Goal: Navigation & Orientation: Find specific page/section

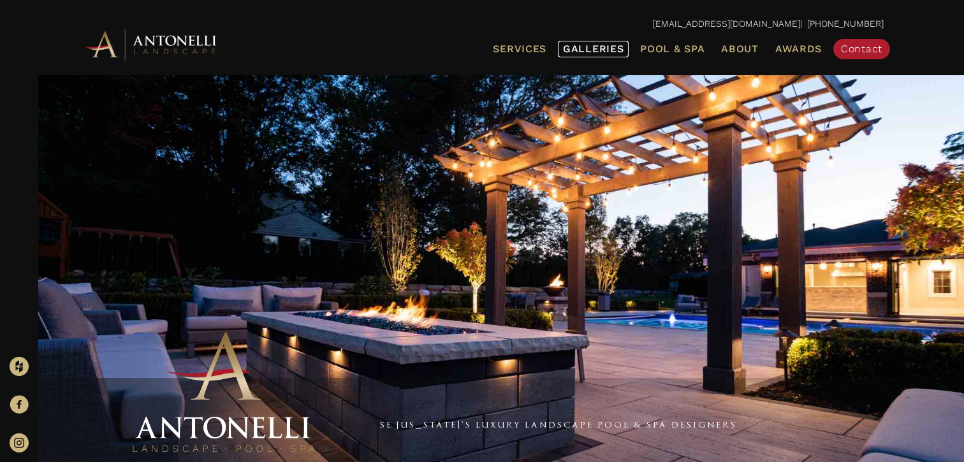
click at [602, 53] on span "Galleries" at bounding box center [593, 49] width 61 height 12
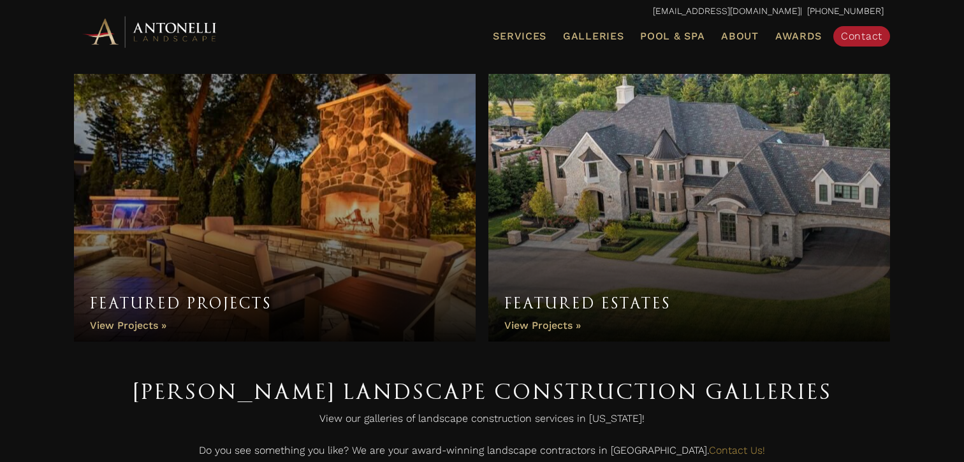
click at [522, 234] on link "Featured Estates" at bounding box center [689, 208] width 402 height 268
click at [625, 118] on link "Featured Estates" at bounding box center [689, 208] width 402 height 268
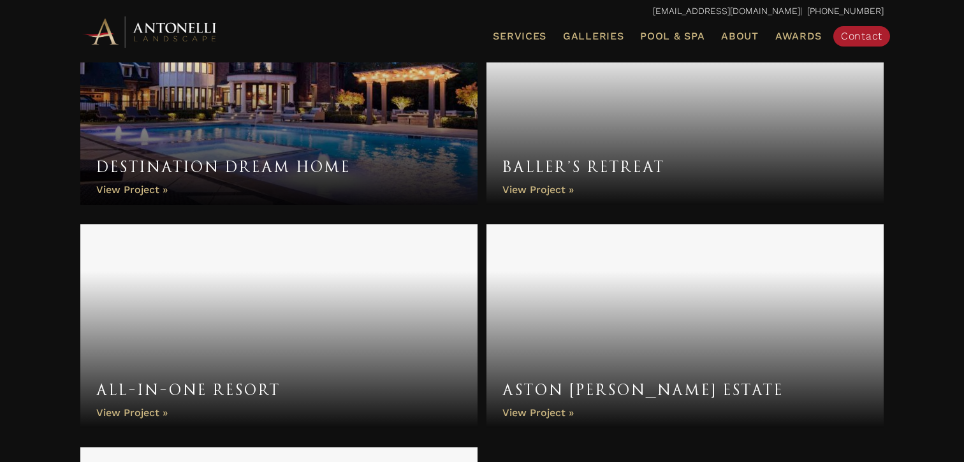
scroll to position [1128, 0]
